Goal: Download file/media

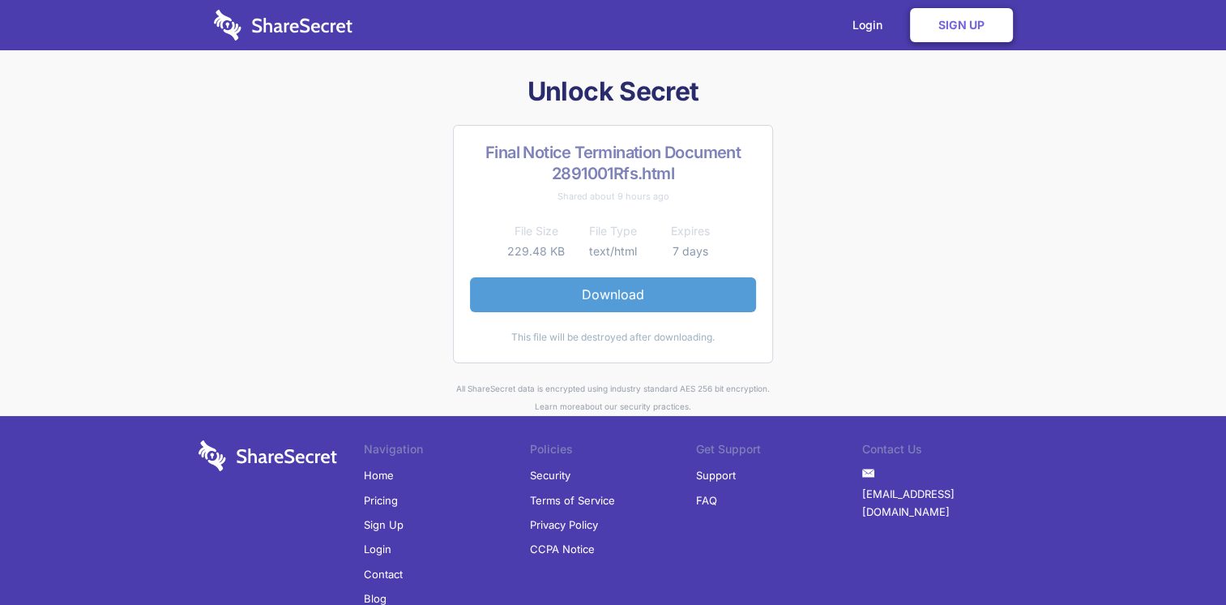
click at [619, 290] on link "Download" at bounding box center [613, 294] width 286 height 34
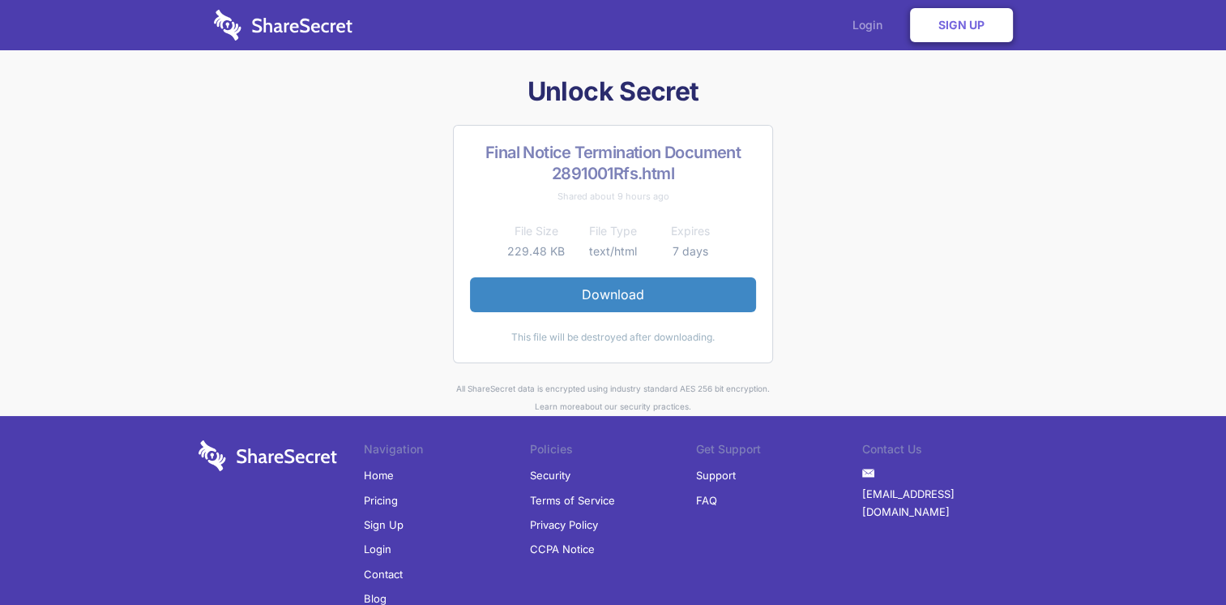
click at [871, 29] on link "Login" at bounding box center [871, 25] width 71 height 50
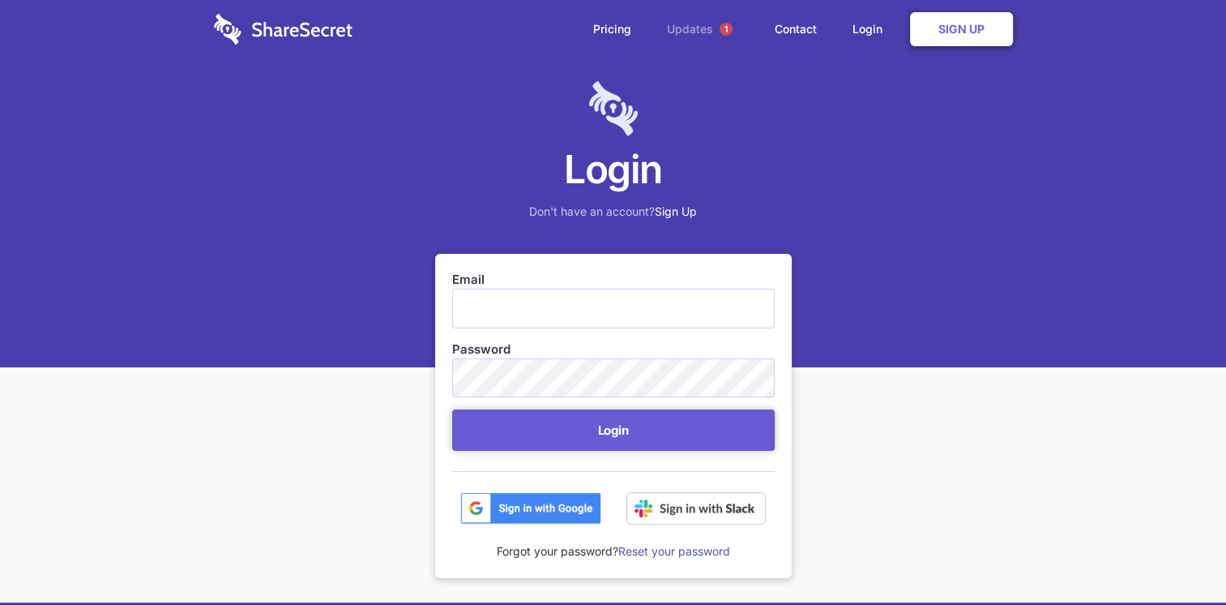
click at [717, 27] on span "1" at bounding box center [726, 29] width 26 height 26
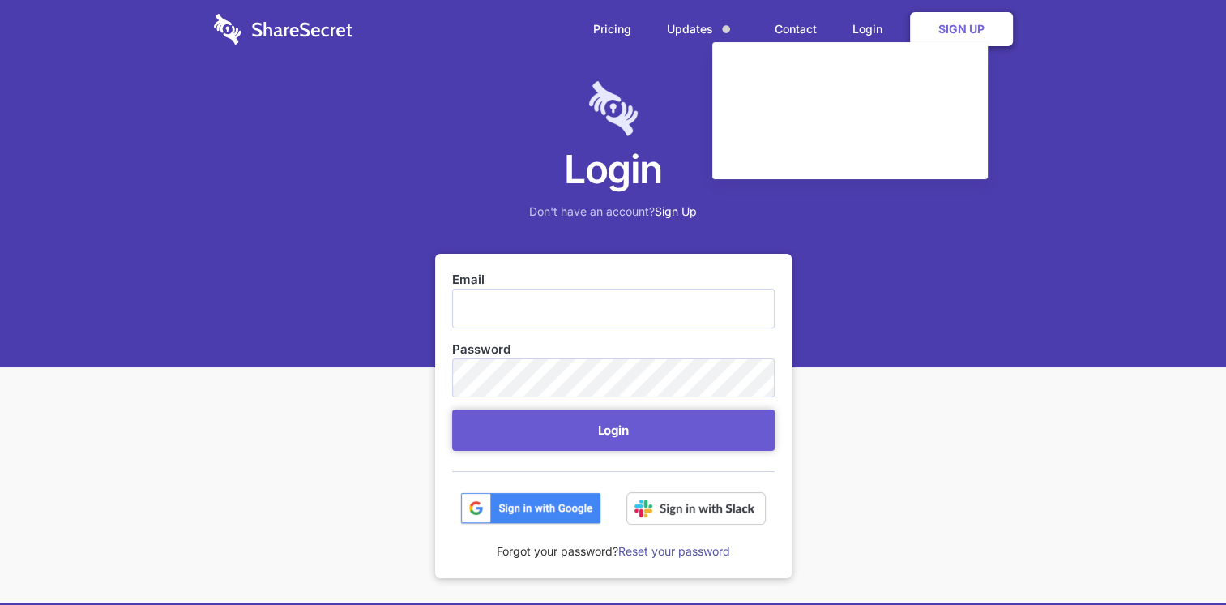
click at [143, 99] on div "Login Don't have an account? Sign Up" at bounding box center [613, 183] width 1226 height 367
